Goal: Information Seeking & Learning: Learn about a topic

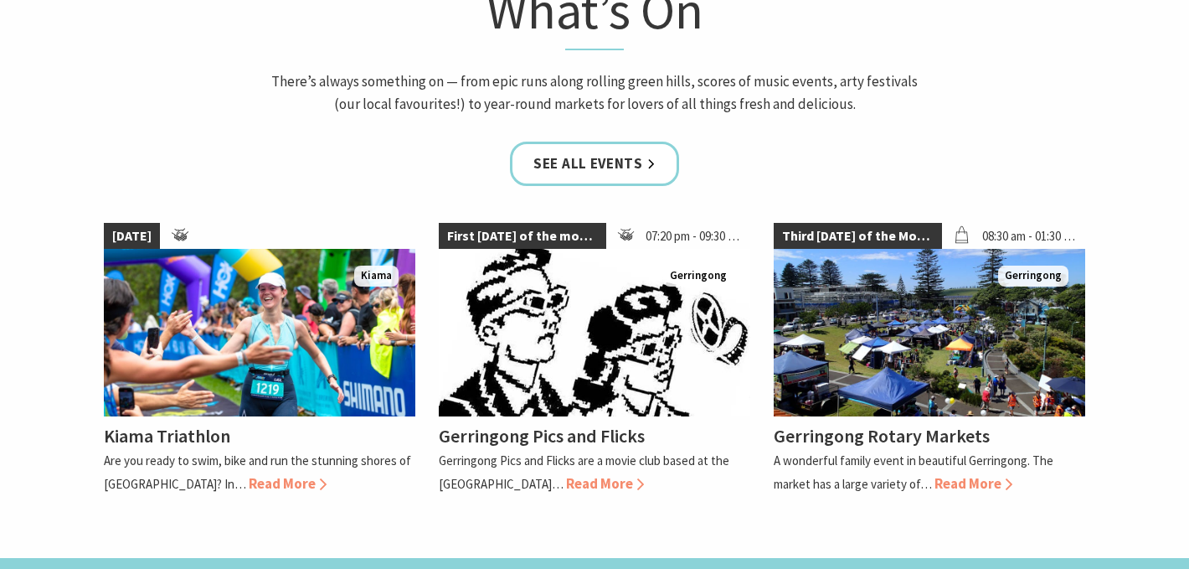
scroll to position [264, 1177]
click at [603, 164] on link "See all Events" at bounding box center [594, 164] width 169 height 44
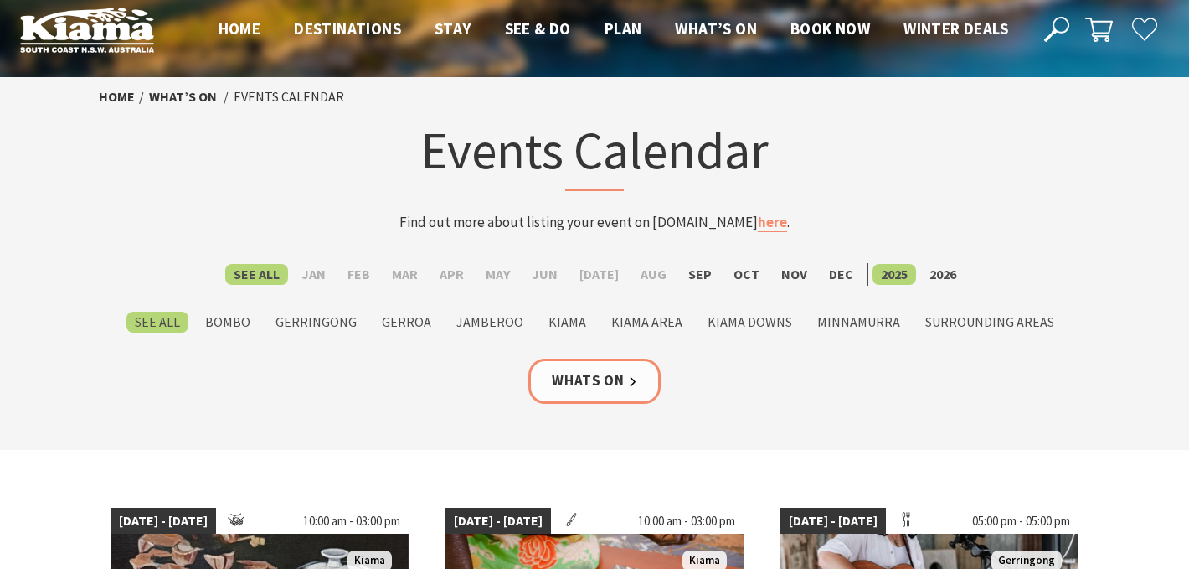
scroll to position [19, 0]
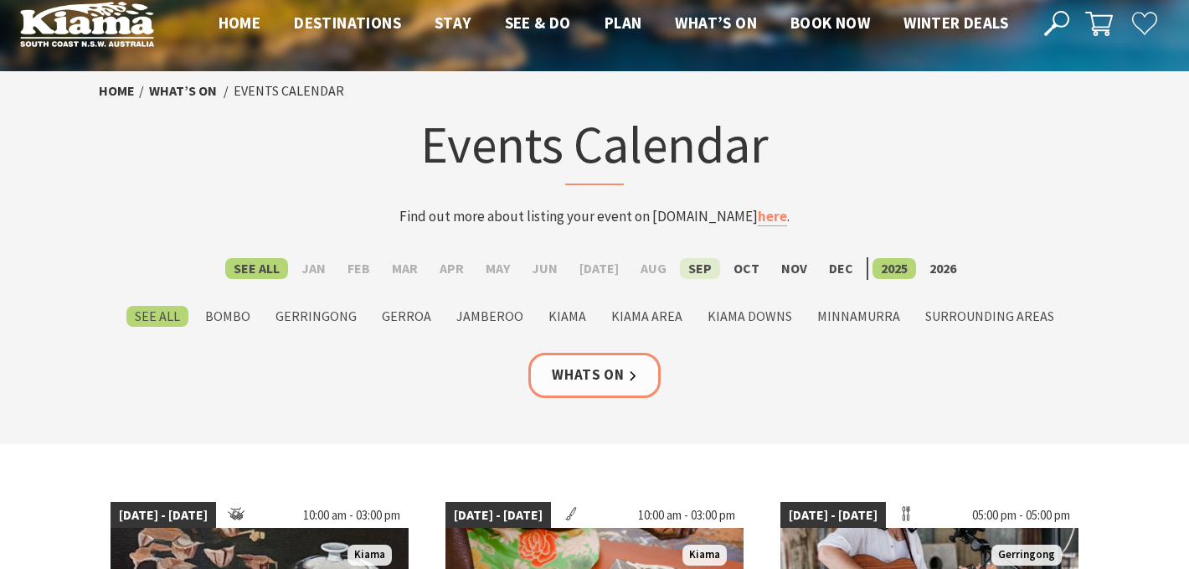
click at [688, 273] on label "Sep" at bounding box center [700, 268] width 40 height 21
click at [0, 0] on input "Sep" at bounding box center [0, 0] width 0 height 0
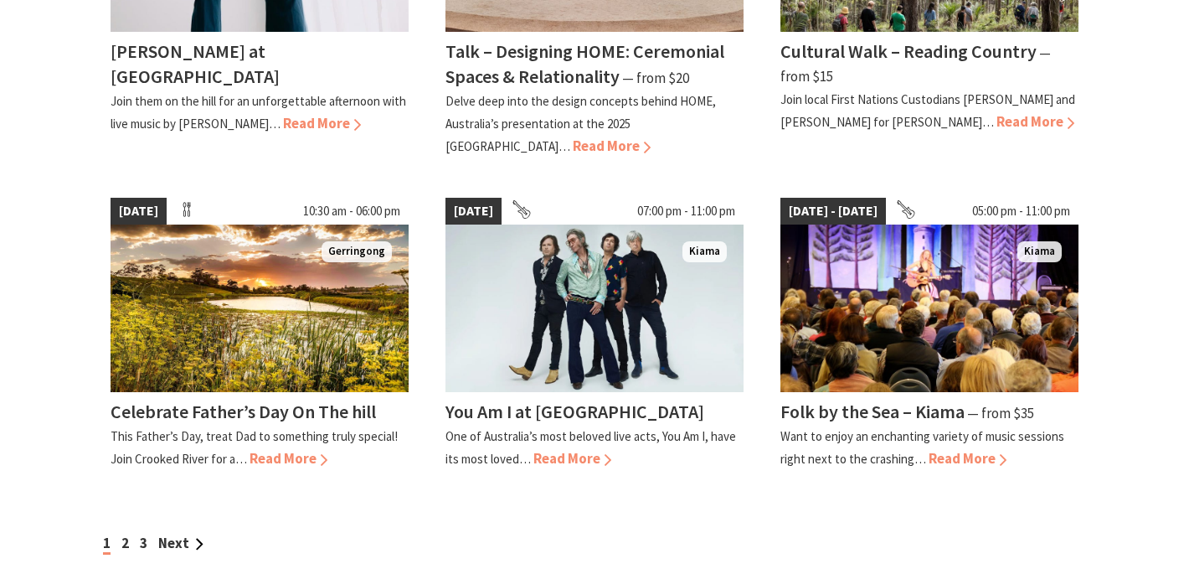
scroll to position [1426, 0]
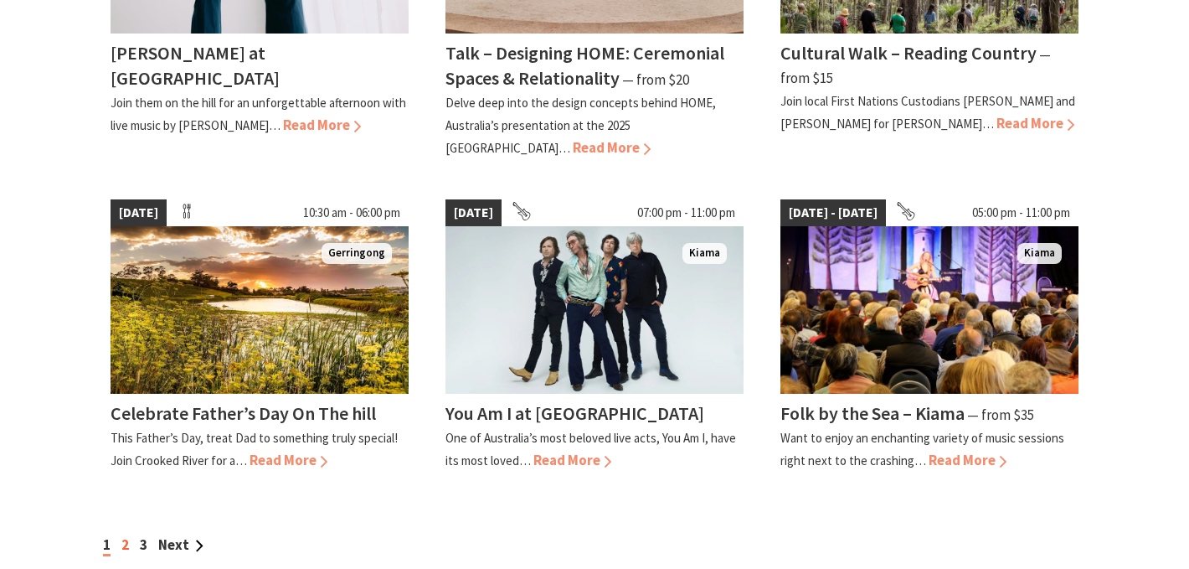
click at [126, 535] on link "2" at bounding box center [125, 544] width 8 height 18
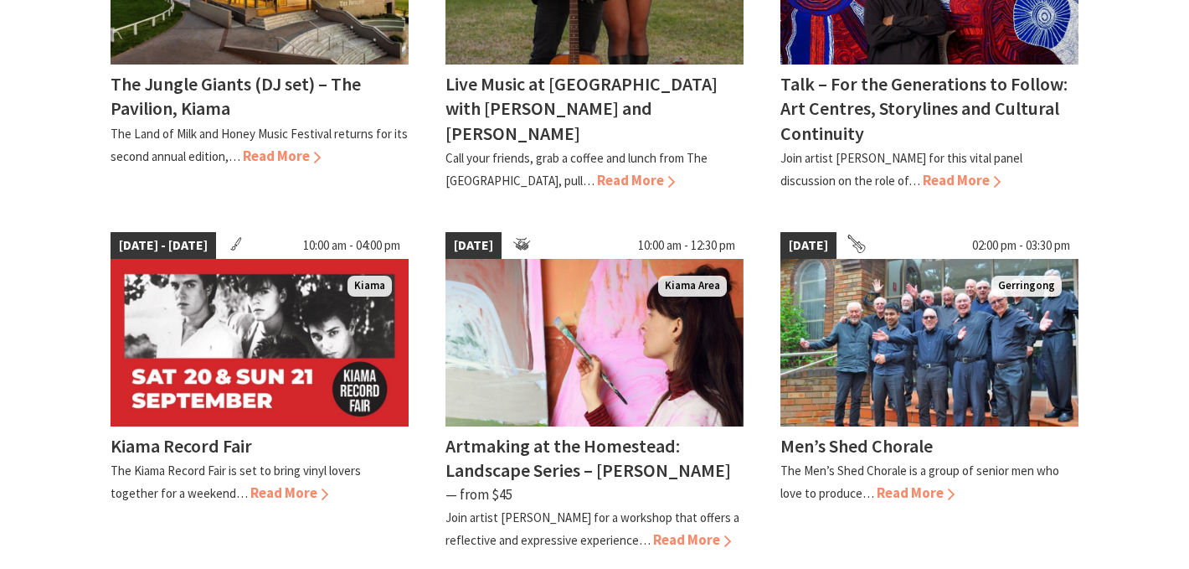
scroll to position [1387, 0]
